Goal: Navigation & Orientation: Find specific page/section

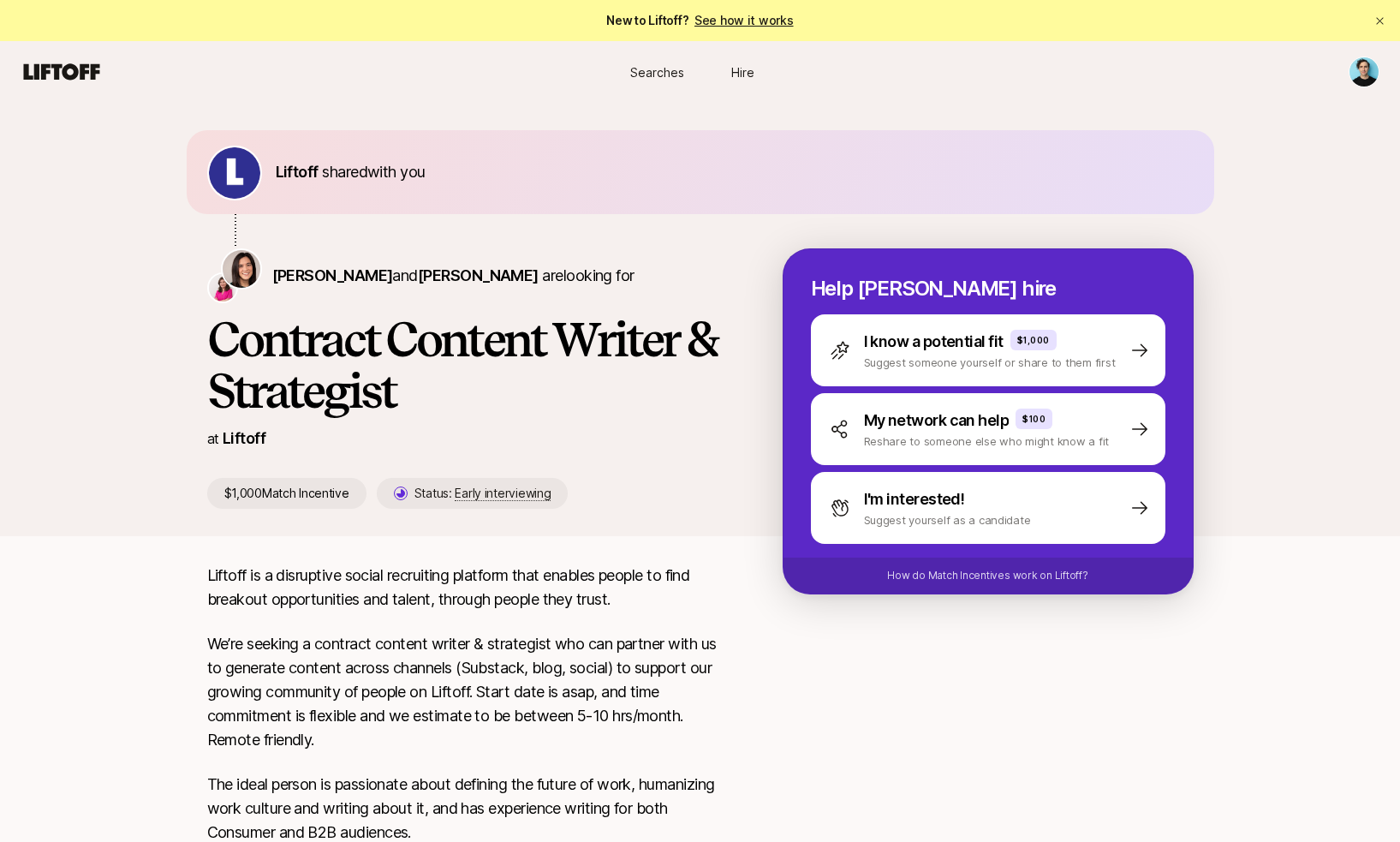
click at [76, 68] on icon at bounding box center [62, 71] width 76 height 16
click at [668, 69] on span "Searches" at bounding box center [657, 72] width 54 height 18
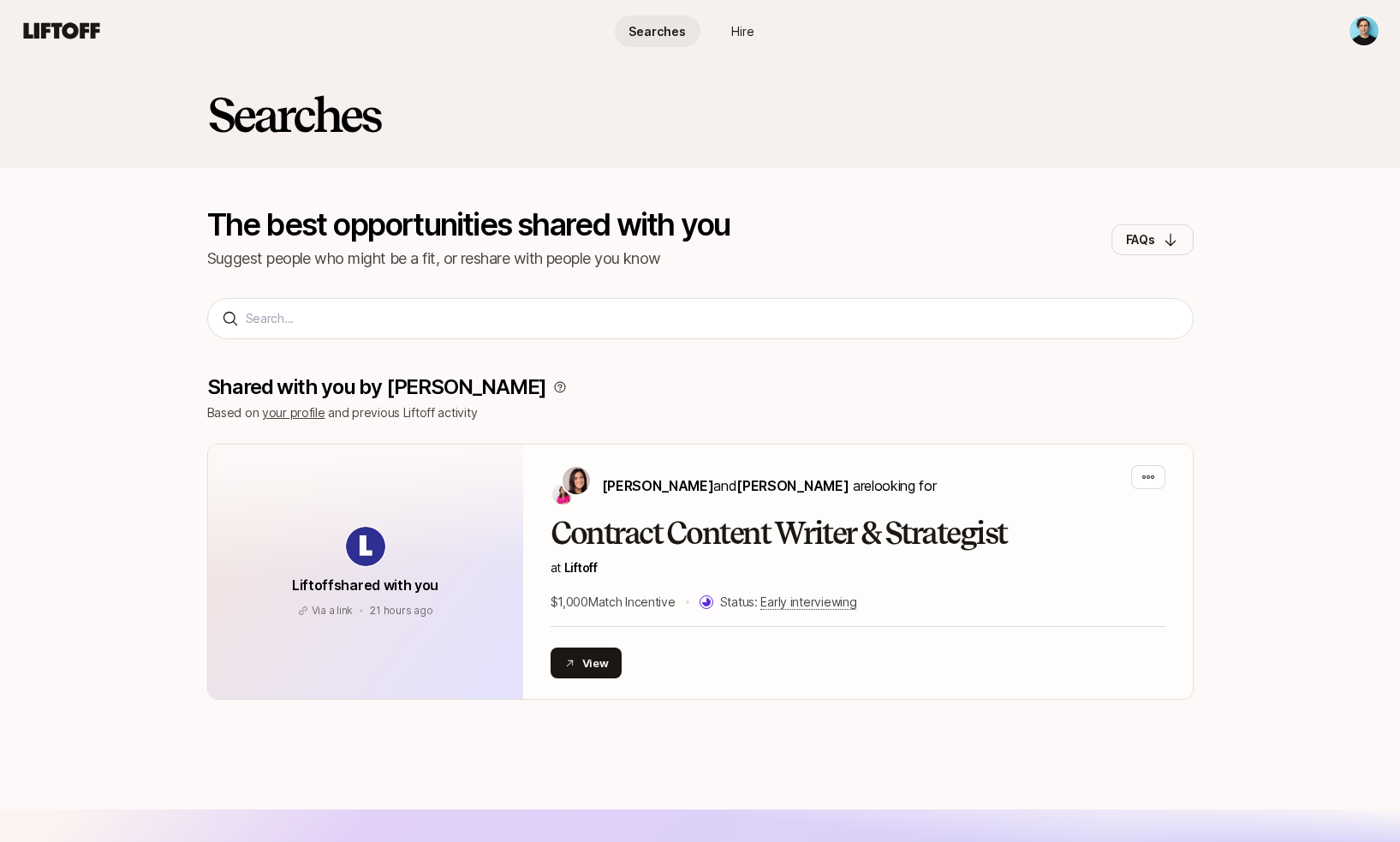
click at [738, 28] on span "Hire" at bounding box center [743, 30] width 23 height 18
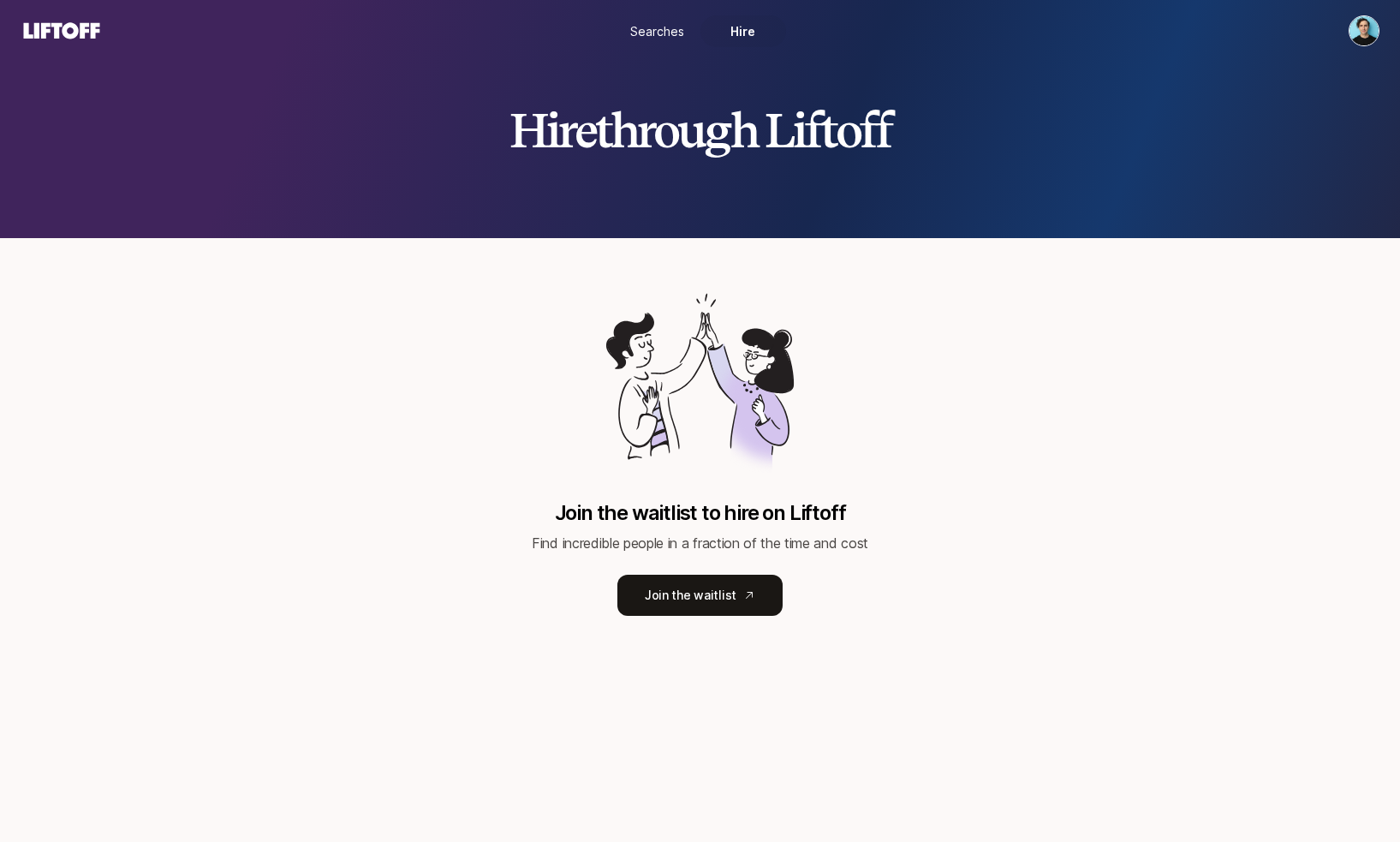
click at [50, 23] on icon at bounding box center [62, 30] width 82 height 24
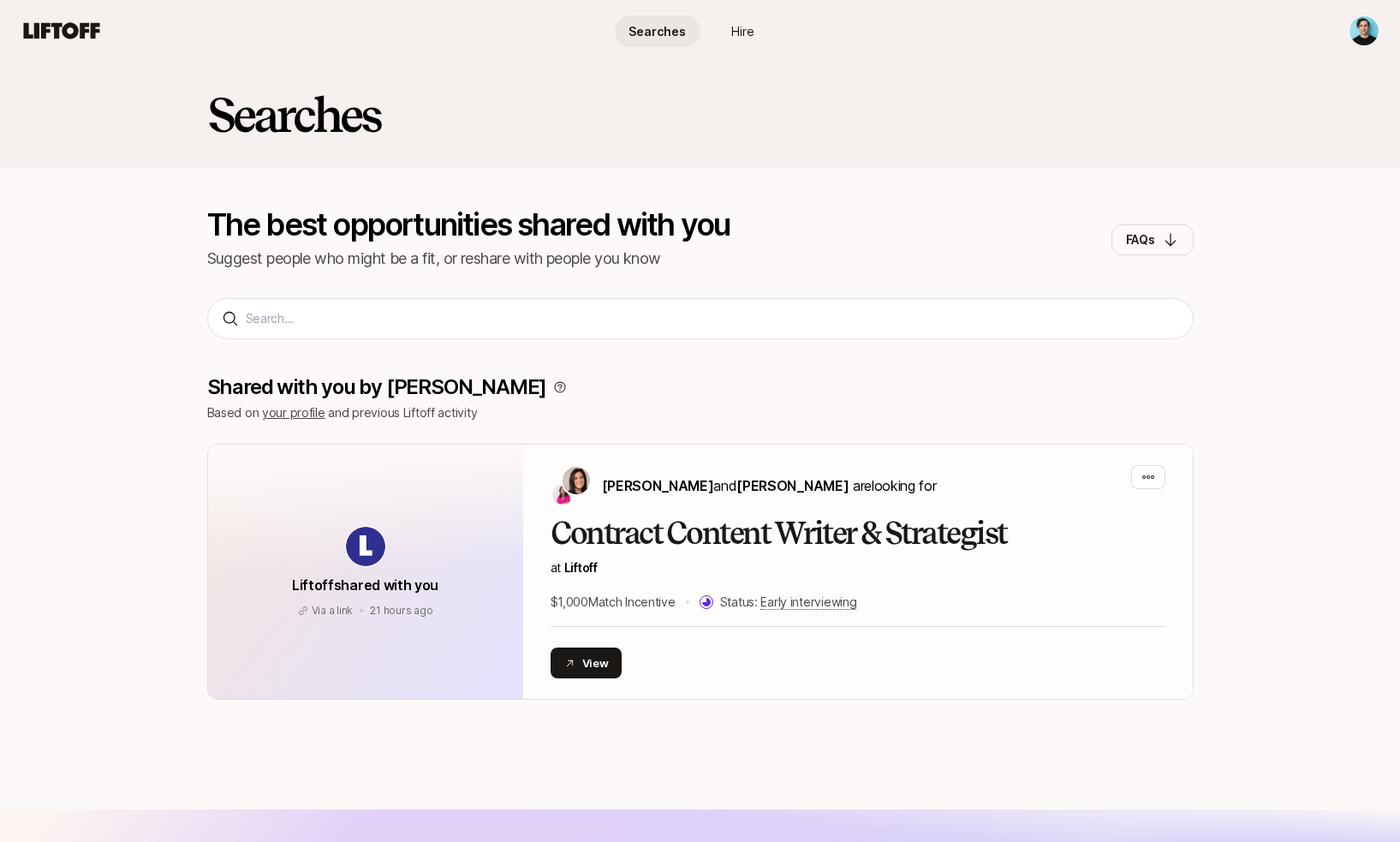
click at [1370, 35] on html "Searches Hire Searches Hire Searches The best opportunities shared with you Sug…" at bounding box center [700, 421] width 1400 height 842
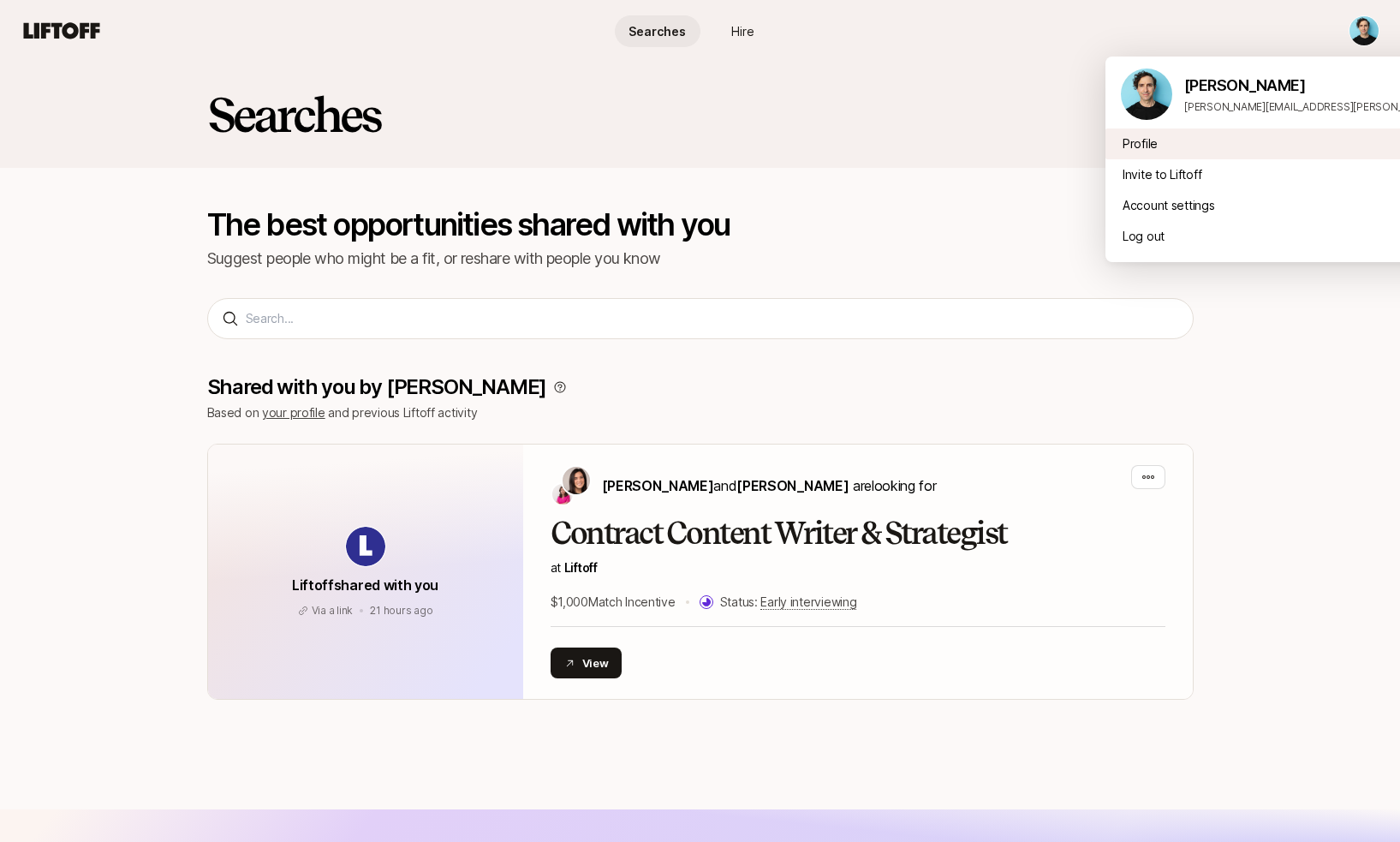
click at [1148, 142] on div "Profile" at bounding box center [1318, 144] width 424 height 30
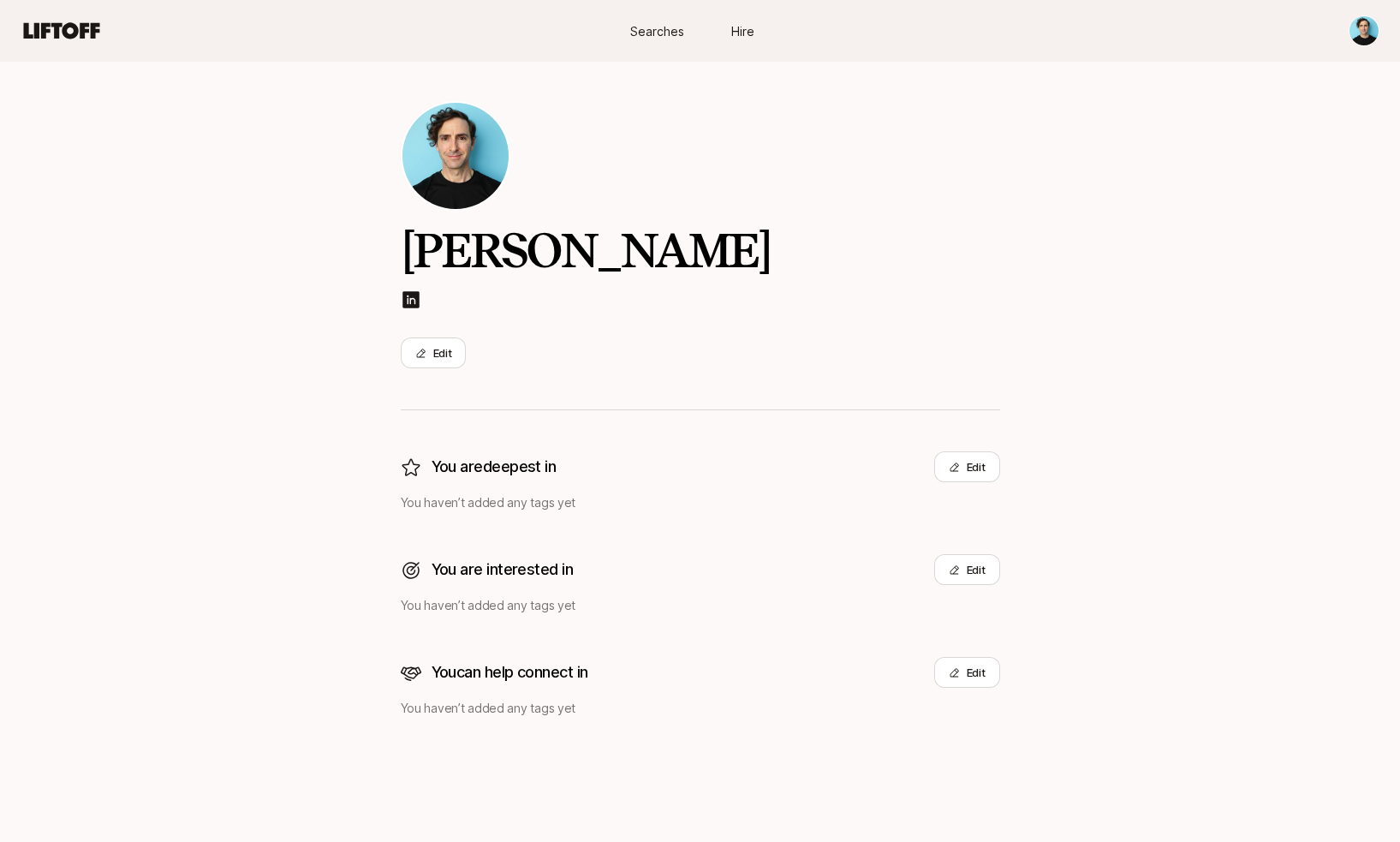
scroll to position [15, 0]
